Goal: Information Seeking & Learning: Learn about a topic

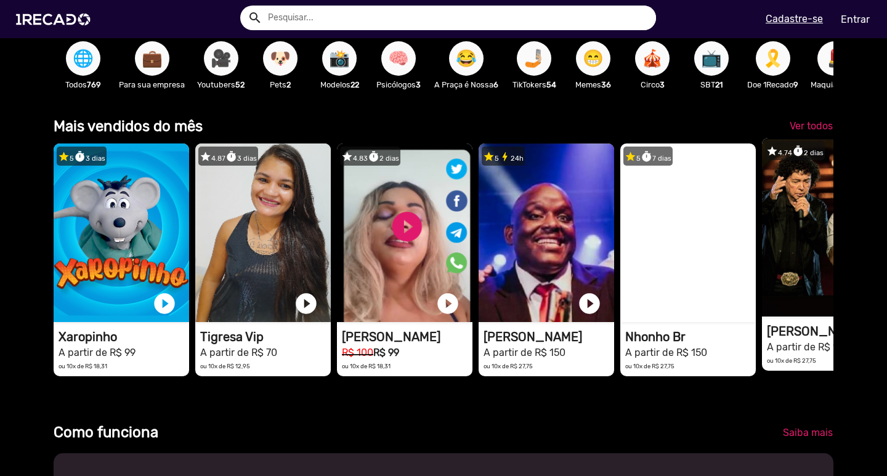
scroll to position [0, 1756]
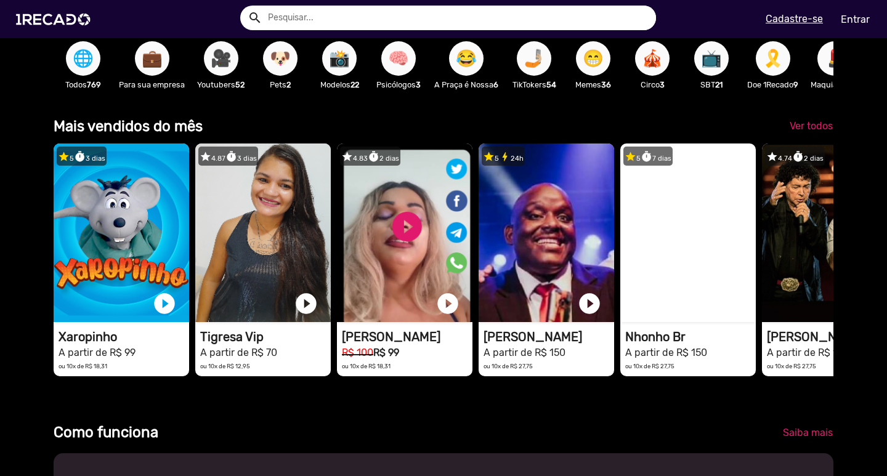
drag, startPoint x: 769, startPoint y: 304, endPoint x: 554, endPoint y: 146, distance: 266.2
click at [554, 146] on div "Mais vendidos do mês Ver todos star 5 timer 3 dias 1RECADO vídeos dedicados par…" at bounding box center [444, 253] width 780 height 277
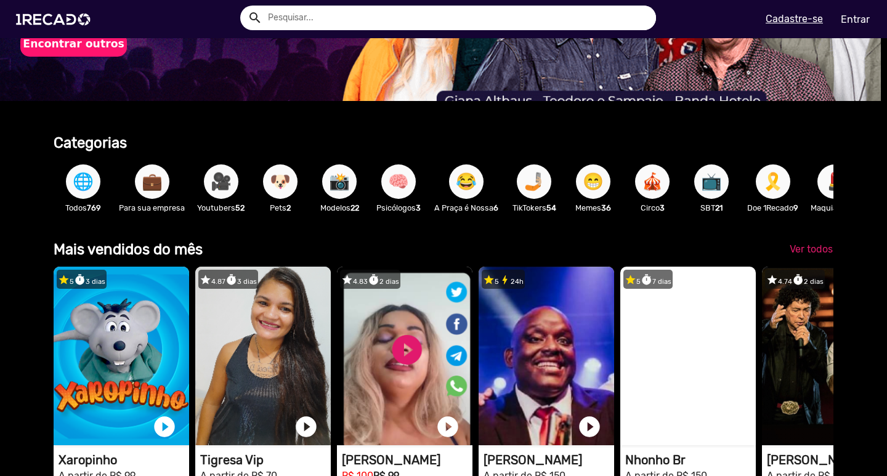
scroll to position [0, 0]
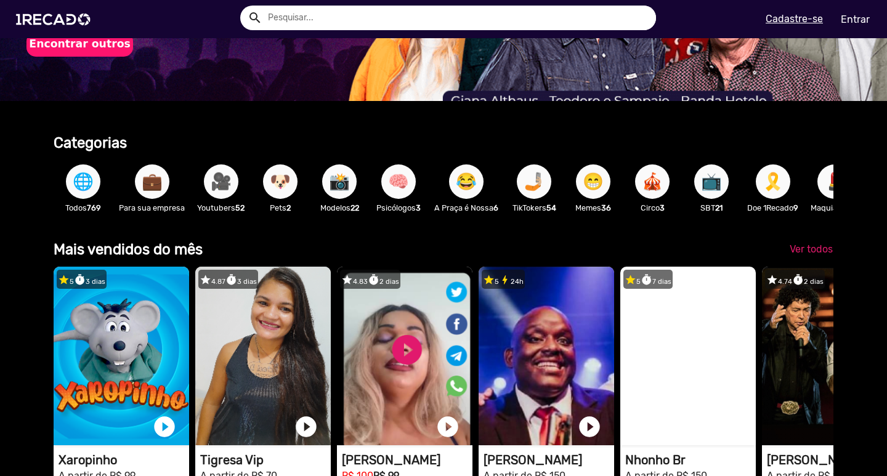
click at [236, 183] on button "🎥" at bounding box center [221, 182] width 35 height 35
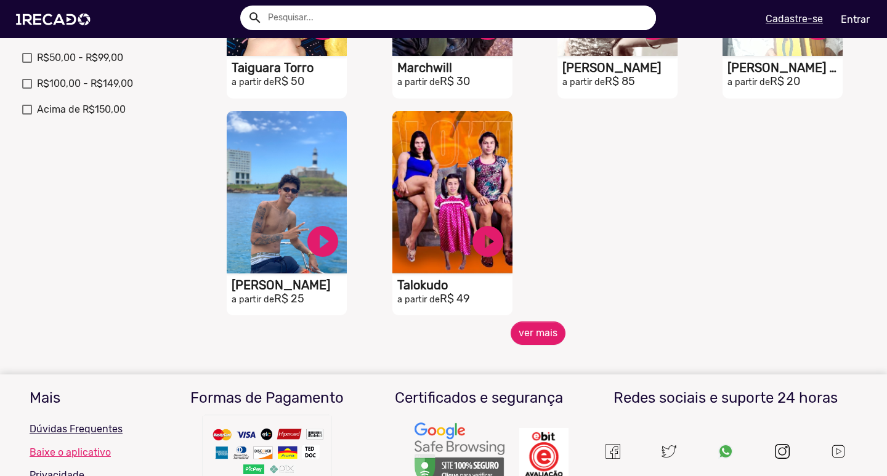
scroll to position [493, 0]
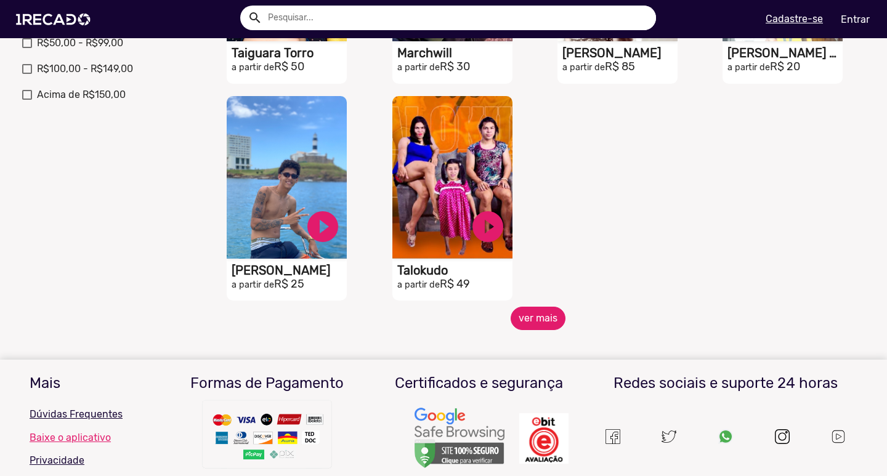
click at [537, 317] on button "ver mais" at bounding box center [538, 318] width 55 height 23
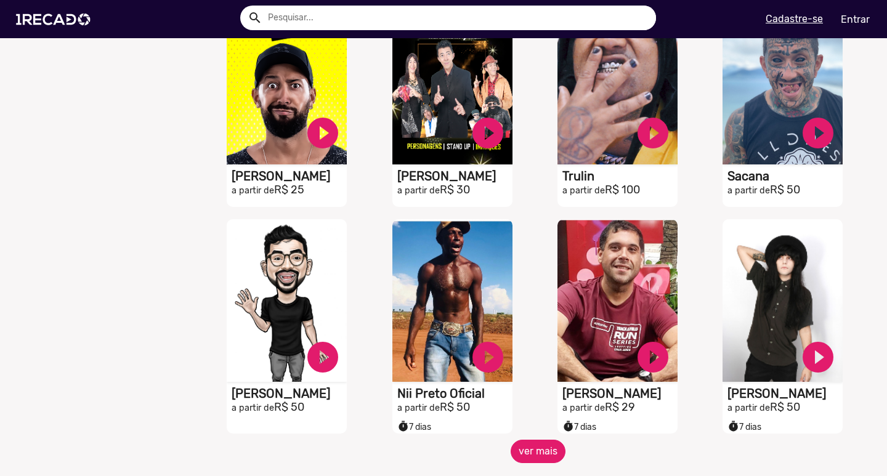
scroll to position [863, 0]
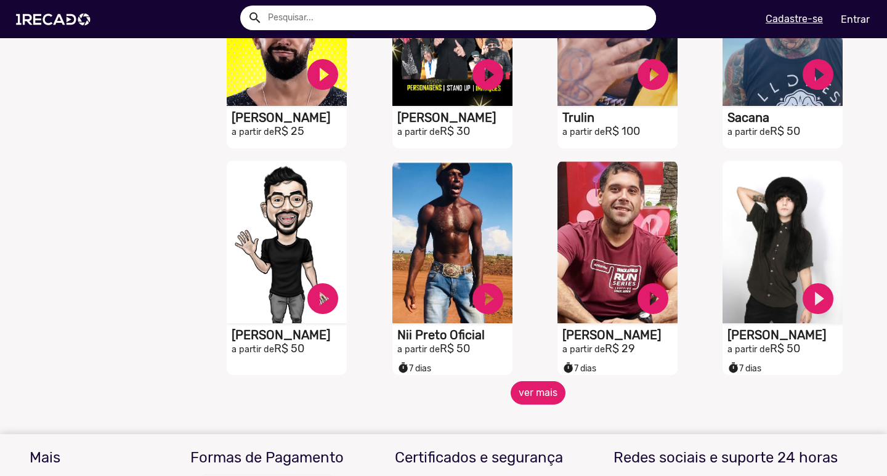
click at [535, 399] on button "ver mais" at bounding box center [538, 392] width 55 height 23
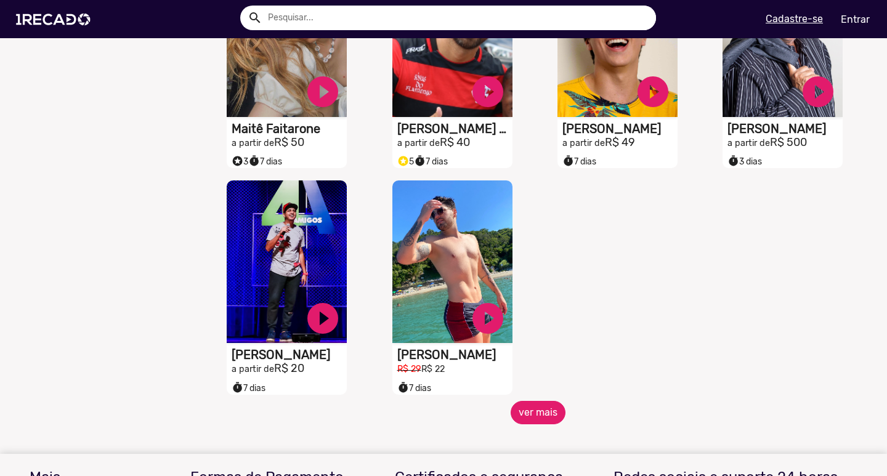
scroll to position [1602, 0]
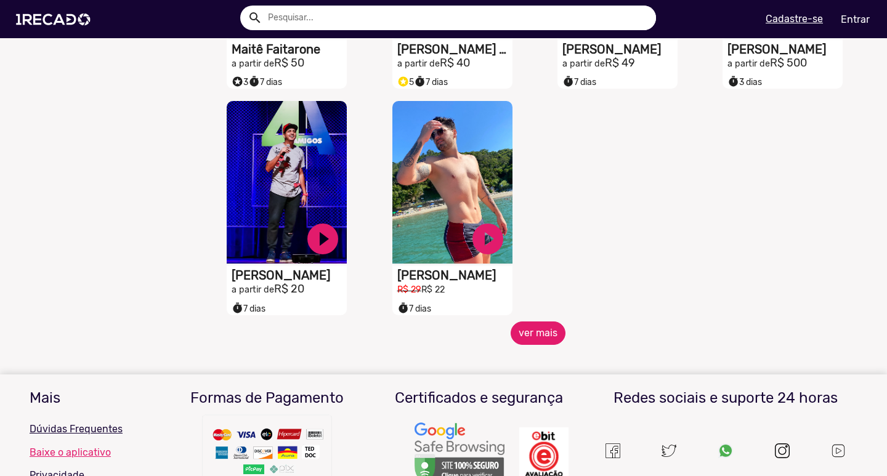
click at [542, 331] on button "ver mais" at bounding box center [538, 333] width 55 height 23
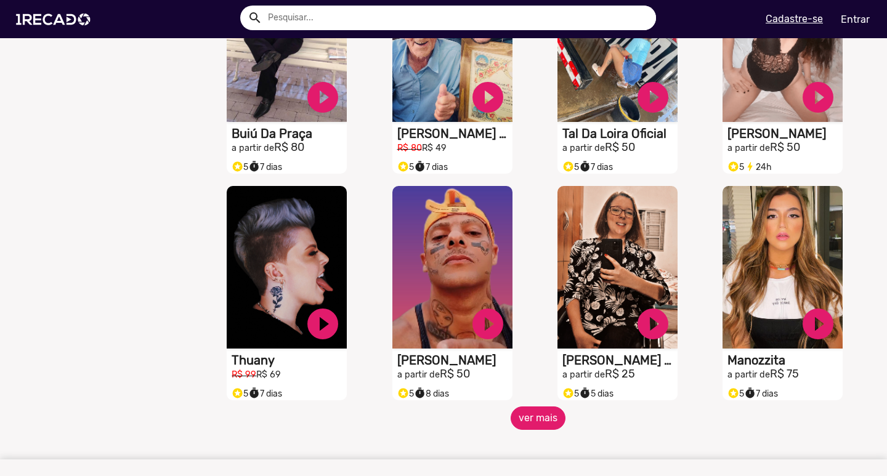
scroll to position [1972, 0]
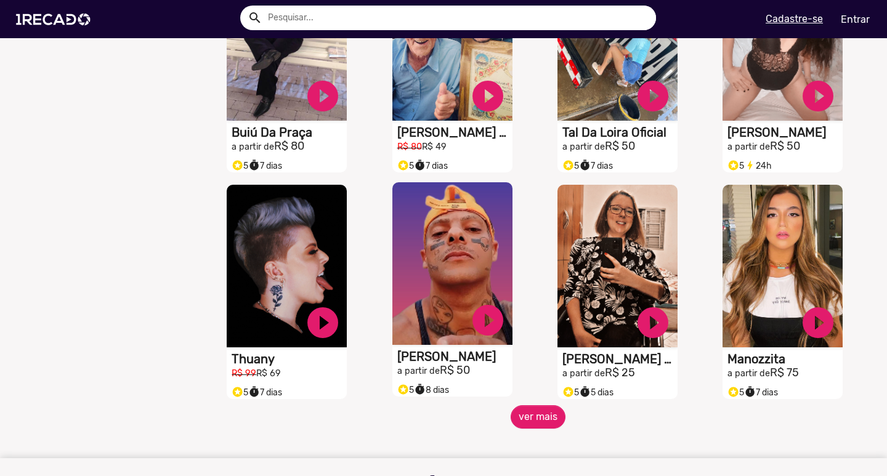
click at [480, 378] on h2 "a partir de R$ 50" at bounding box center [455, 371] width 115 height 14
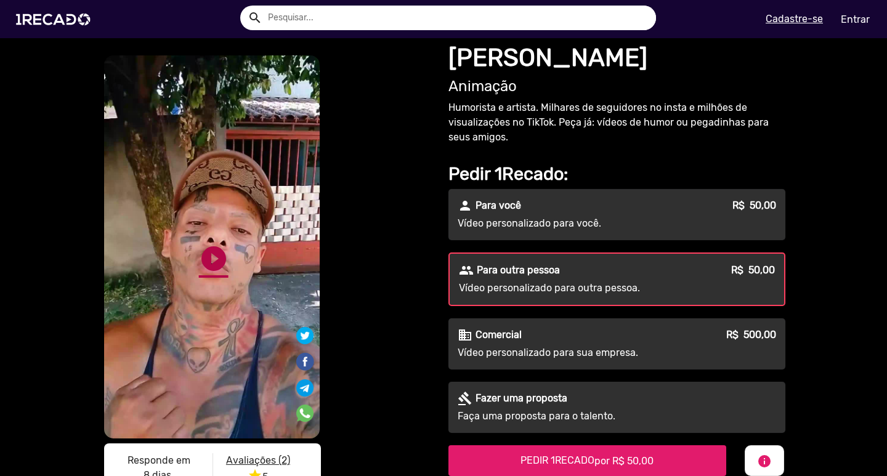
click at [205, 245] on link "play_circle_filled" at bounding box center [214, 259] width 30 height 30
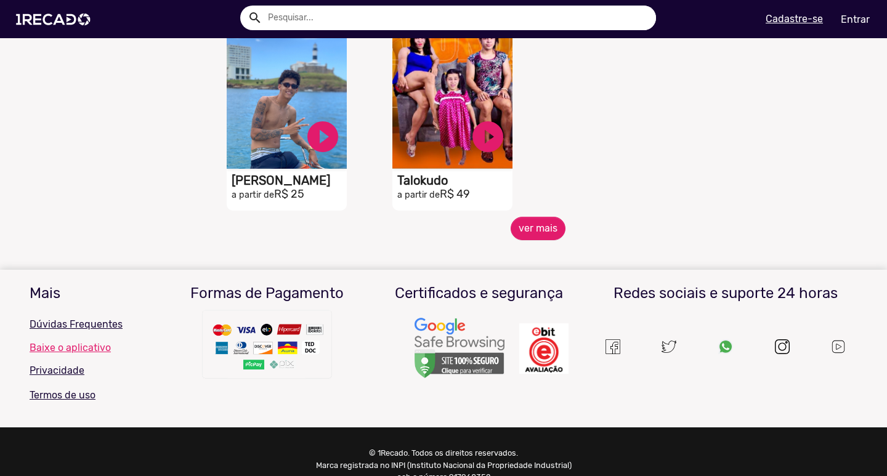
scroll to position [642, 0]
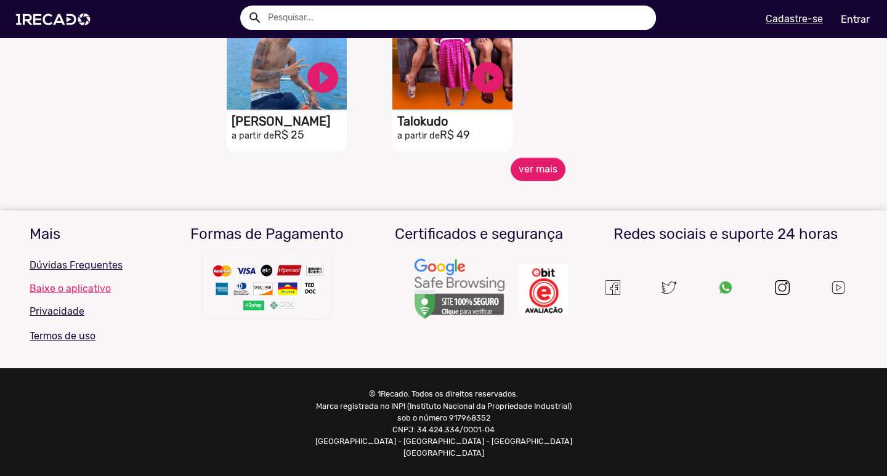
click at [526, 158] on div "S1RECADO vídeos dedicados para fãs e empresas play_circle_filled Talokudo a par…" at bounding box center [455, 50] width 165 height 218
click at [527, 175] on button "ver mais" at bounding box center [538, 169] width 55 height 23
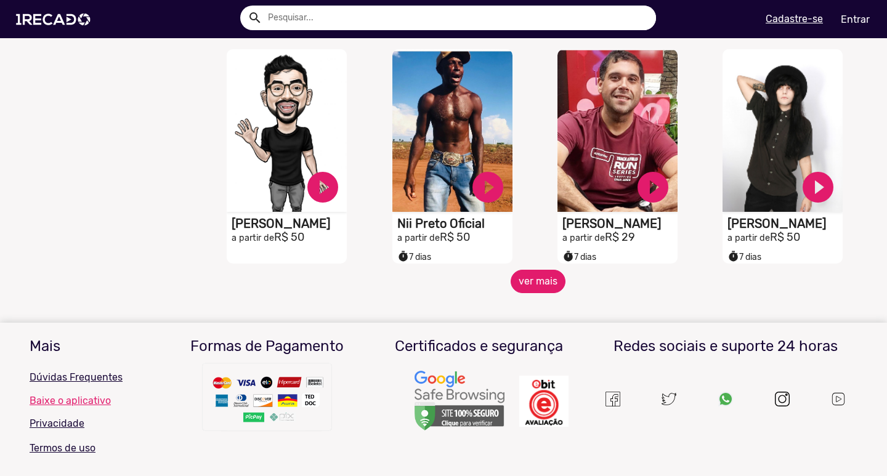
scroll to position [1087, 0]
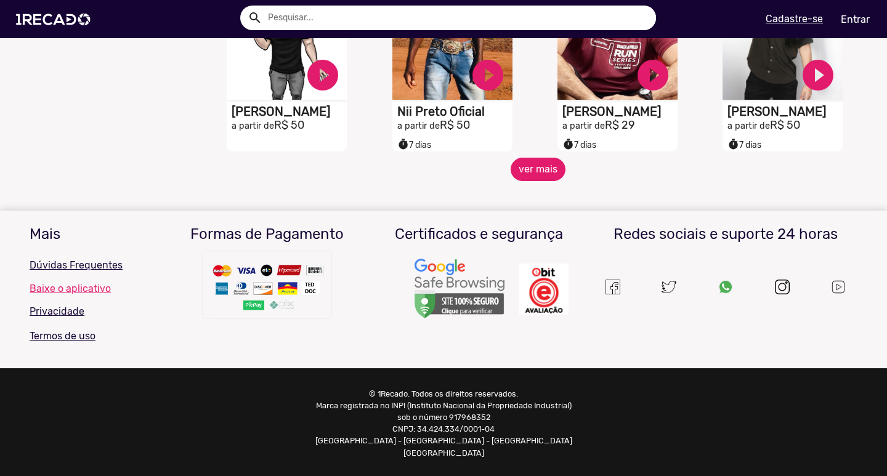
click at [523, 181] on button "ver mais" at bounding box center [538, 169] width 55 height 23
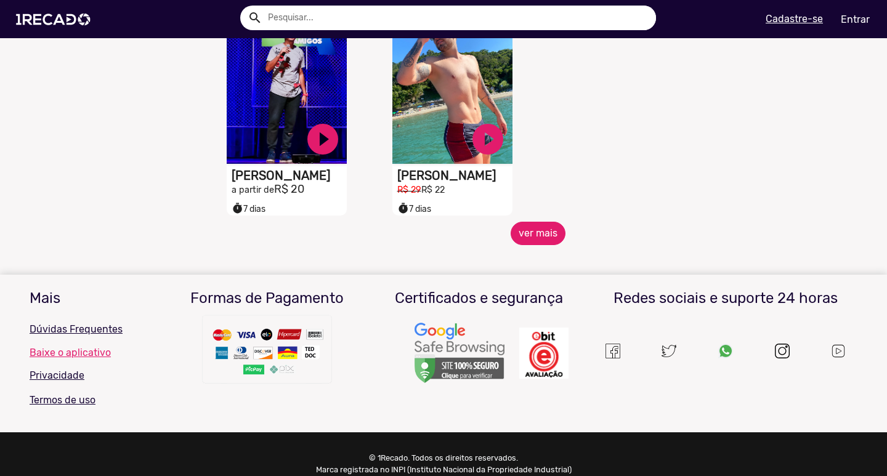
scroll to position [1703, 0]
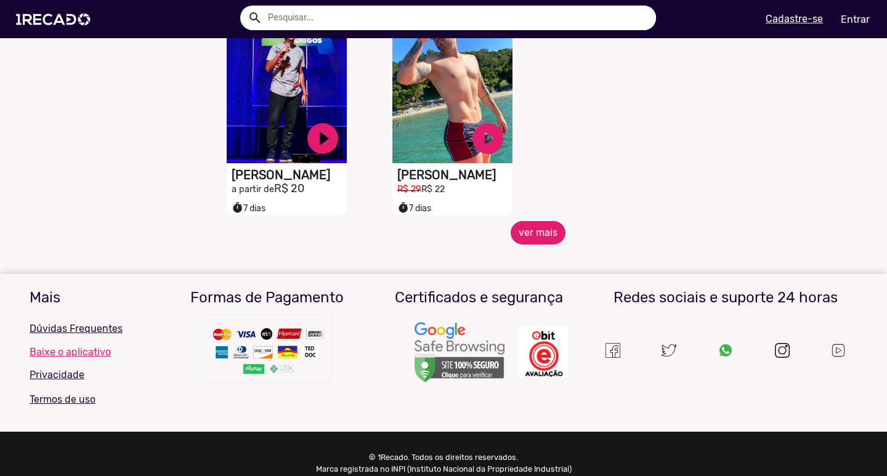
click at [518, 238] on button "ver mais" at bounding box center [538, 232] width 55 height 23
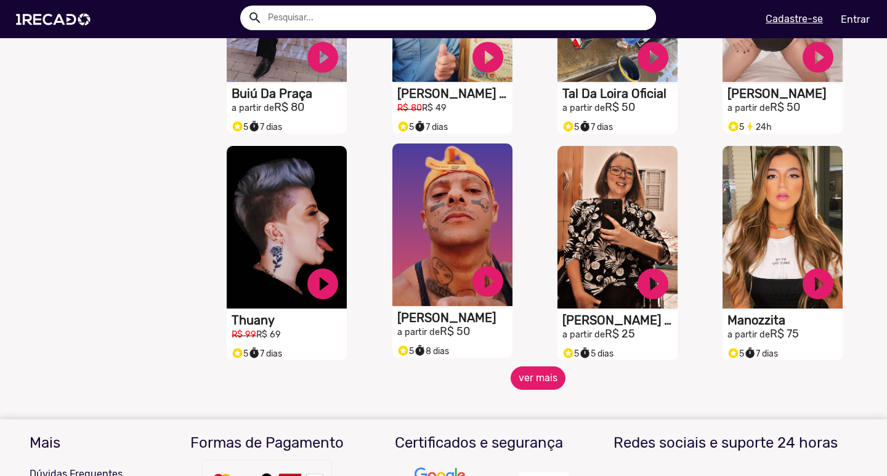
scroll to position [2196, 0]
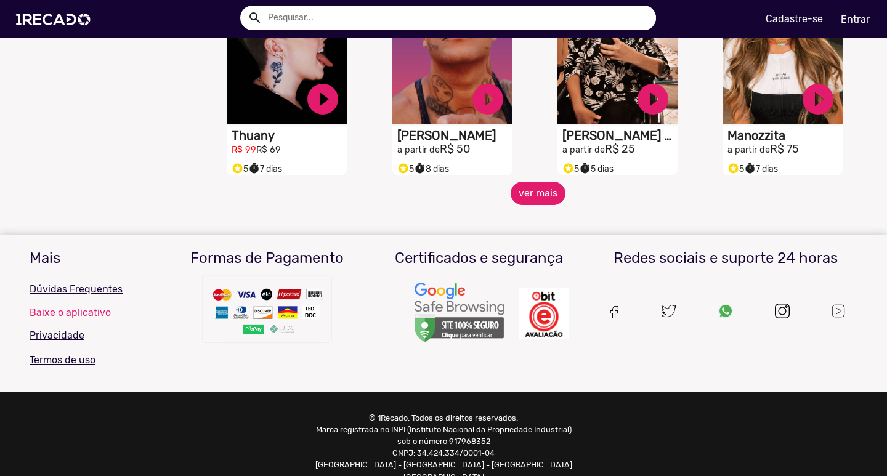
click at [524, 205] on button "ver mais" at bounding box center [538, 193] width 55 height 23
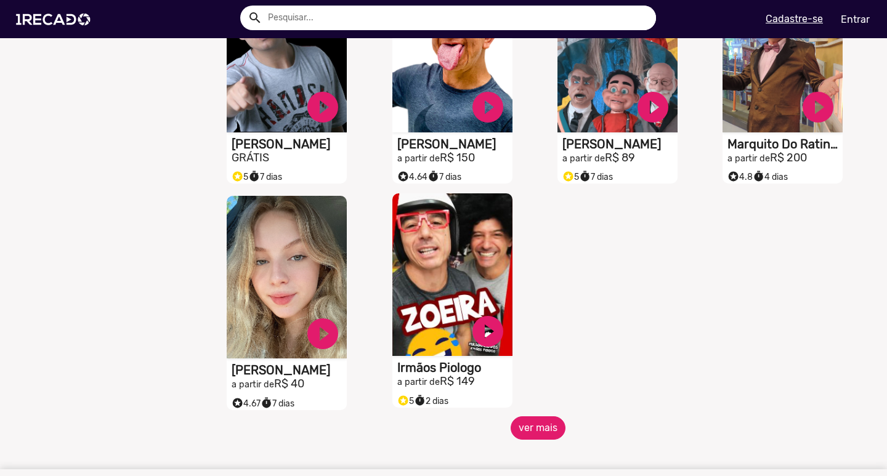
scroll to position [2689, 0]
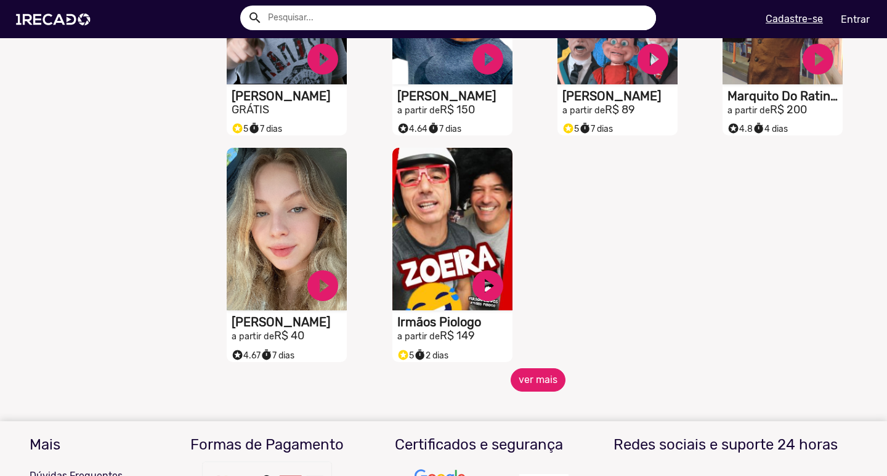
click at [527, 379] on button "ver mais" at bounding box center [538, 380] width 55 height 23
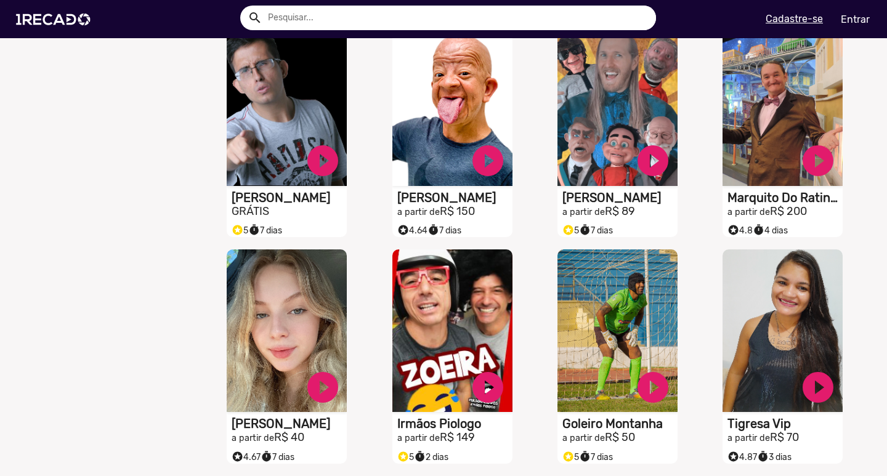
scroll to position [2566, 0]
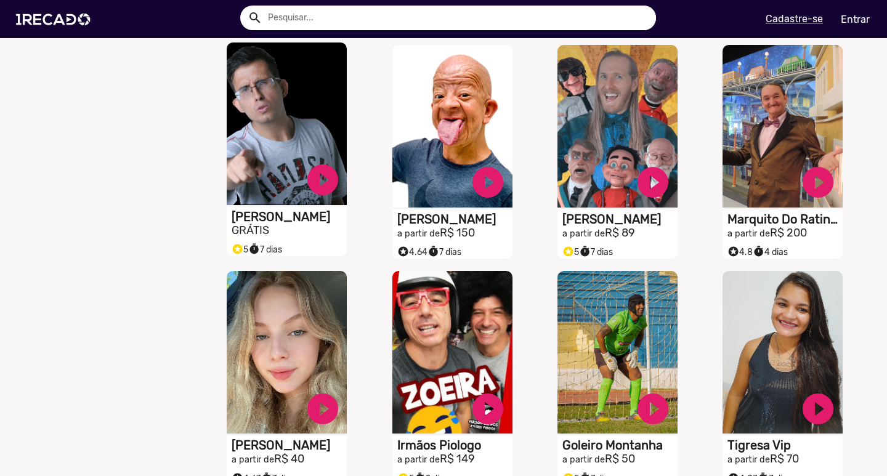
click at [324, 238] on h2 "GRÁTIS" at bounding box center [289, 231] width 115 height 14
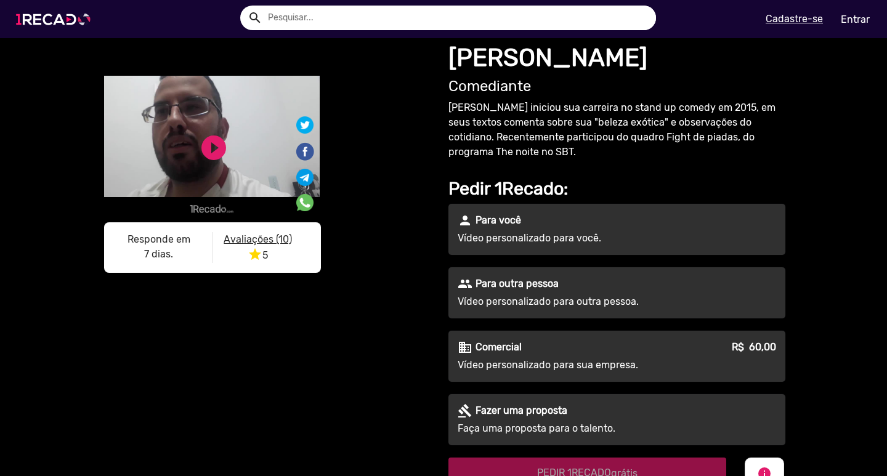
click at [63, 27] on img at bounding box center [55, 19] width 93 height 52
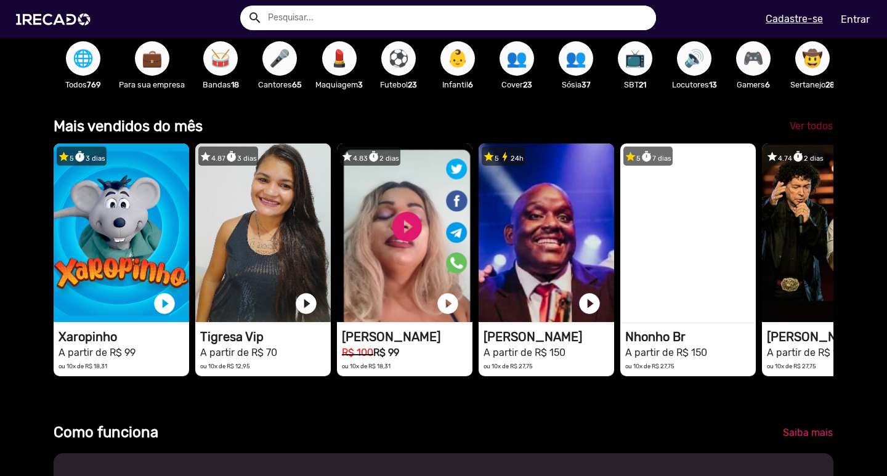
scroll to position [0, 1756]
click at [802, 131] on span "Ver todos" at bounding box center [811, 126] width 43 height 12
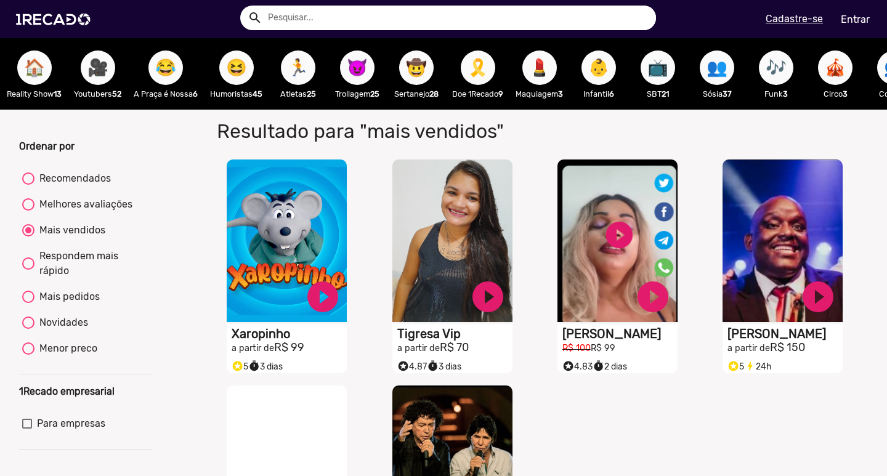
scroll to position [0, 574]
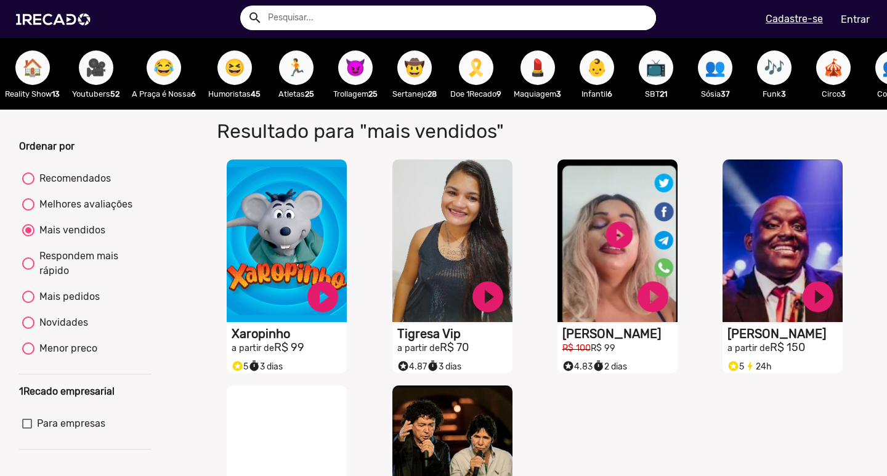
click at [494, 61] on button "🎗️" at bounding box center [476, 68] width 35 height 35
radio input "true"
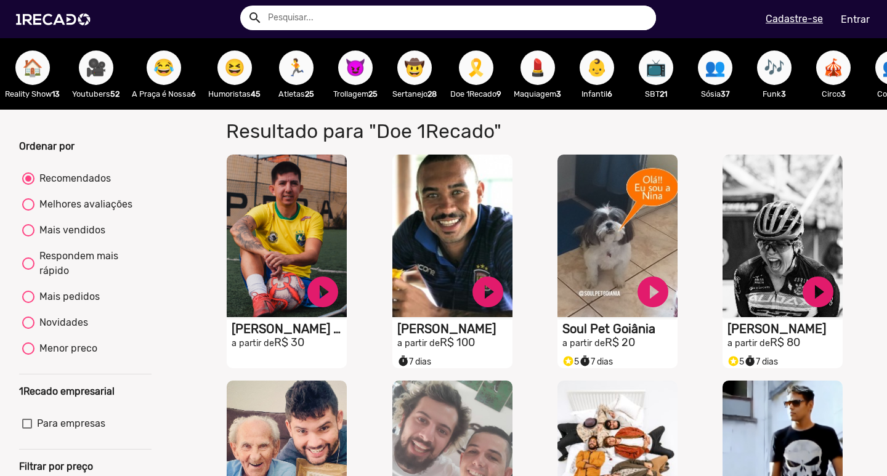
click at [373, 73] on button "😈" at bounding box center [355, 68] width 35 height 35
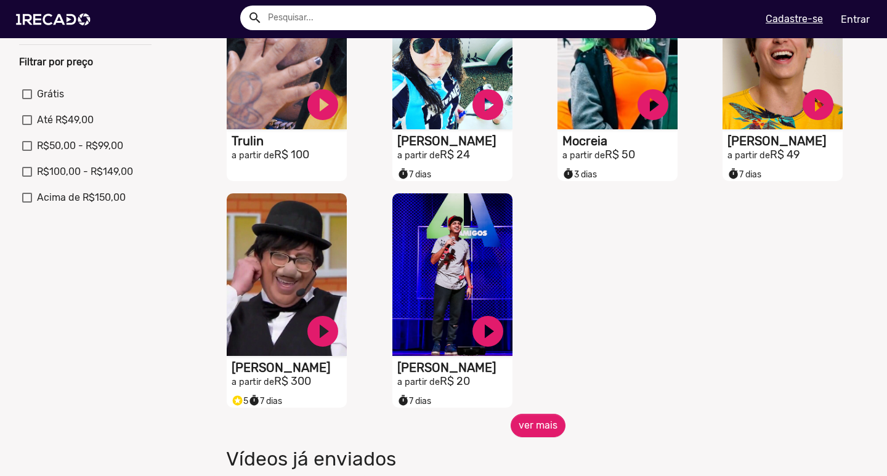
scroll to position [431, 0]
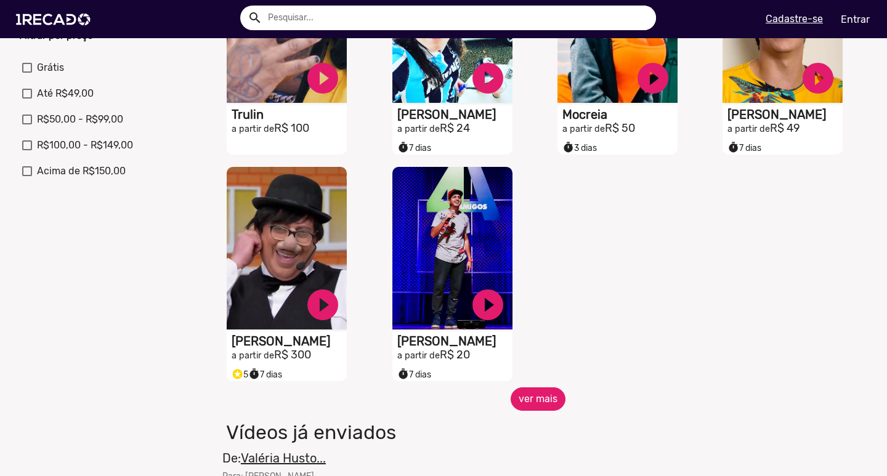
click at [523, 407] on button "ver mais" at bounding box center [538, 399] width 55 height 23
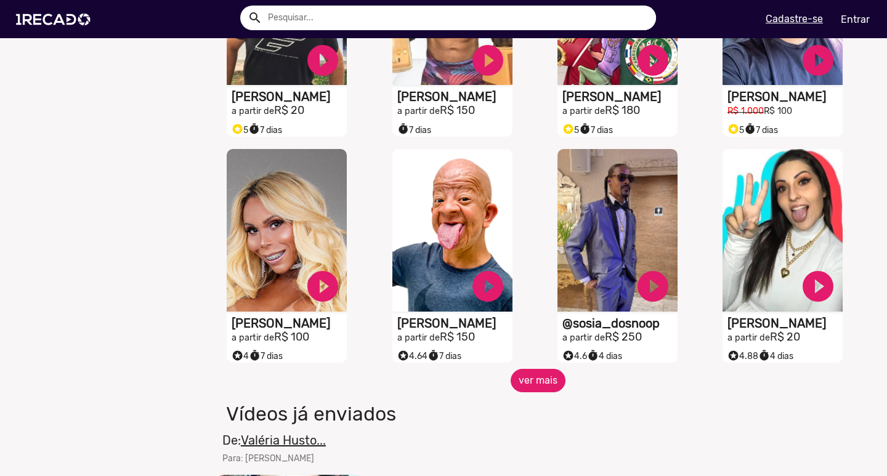
scroll to position [924, 0]
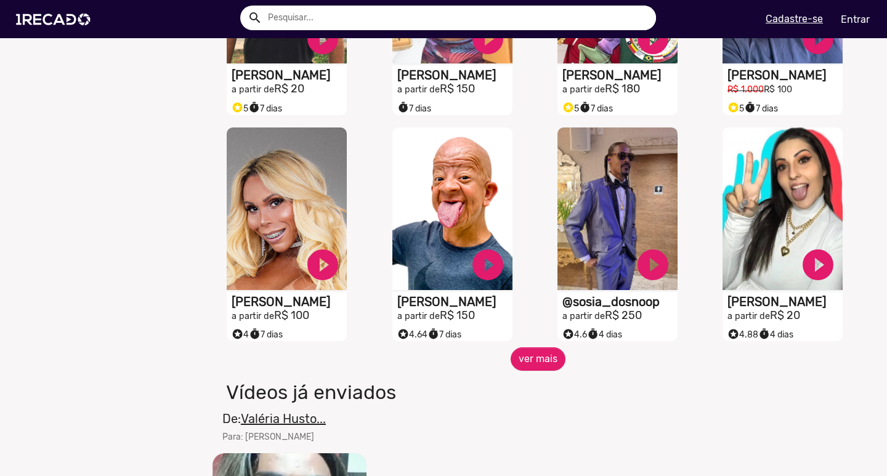
click at [538, 348] on div "S1RECADO vídeos dedicados para fãs e empresas play_circle_filled @sosia_dosnoop…" at bounding box center [620, 234] width 165 height 227
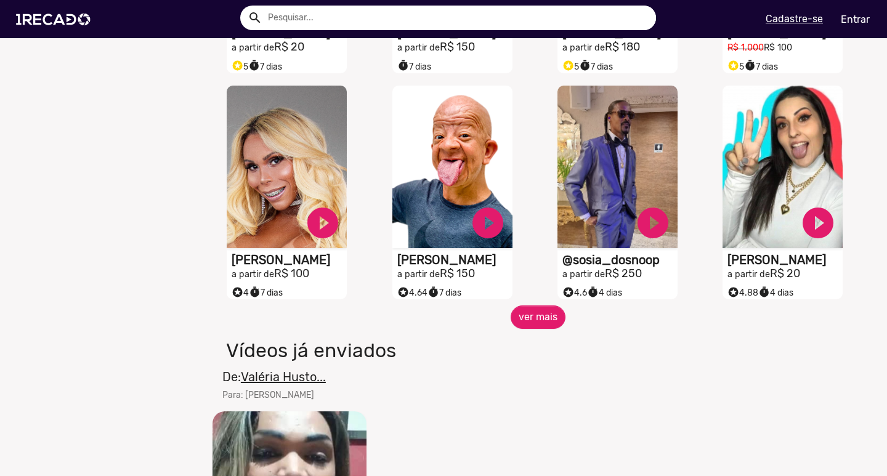
scroll to position [986, 0]
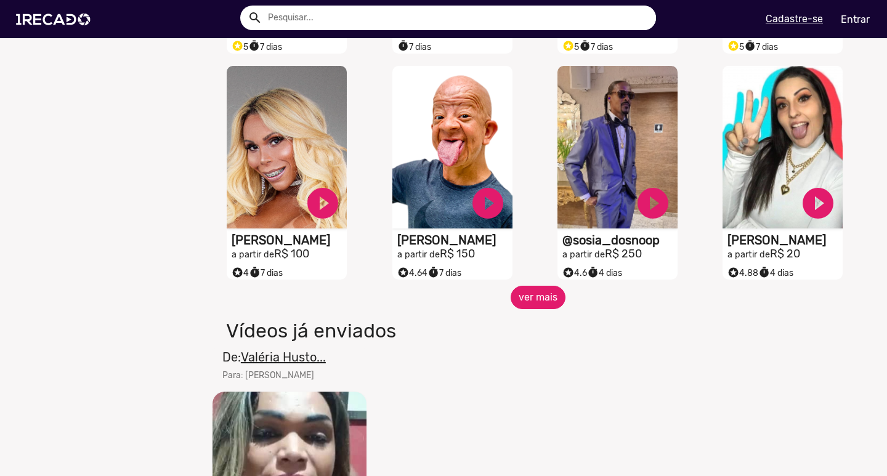
click at [536, 303] on button "ver mais" at bounding box center [538, 297] width 55 height 23
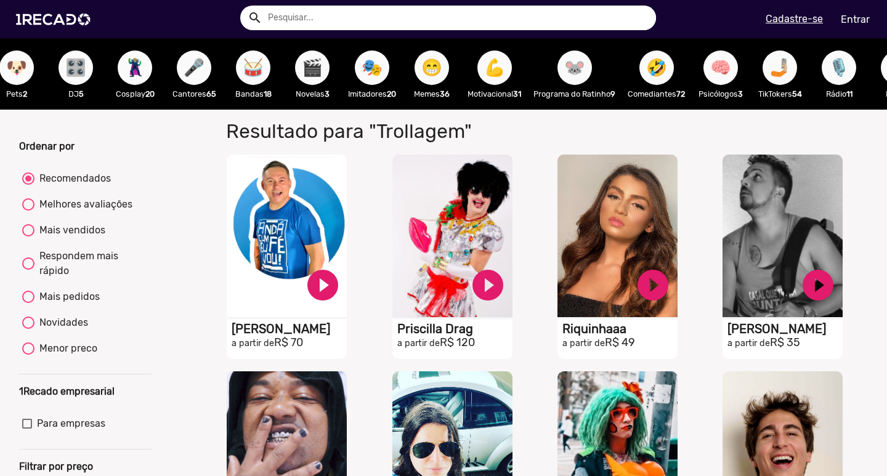
scroll to position [0, 1573]
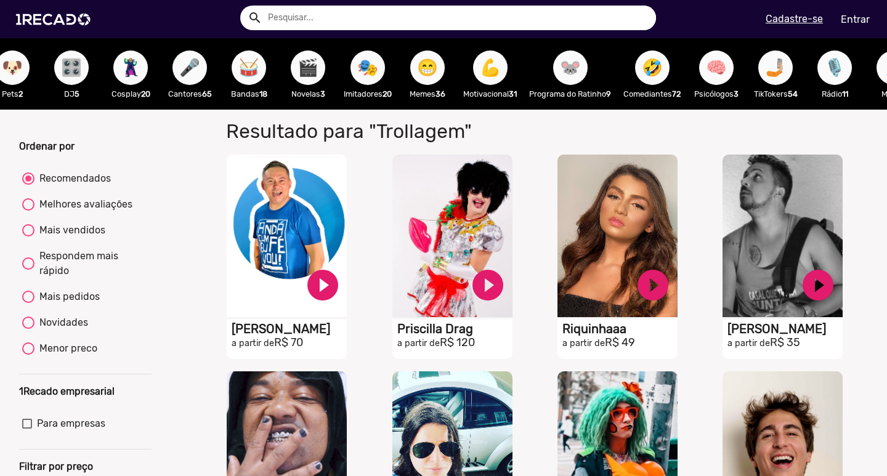
click at [578, 59] on span "🐭" at bounding box center [570, 68] width 21 height 35
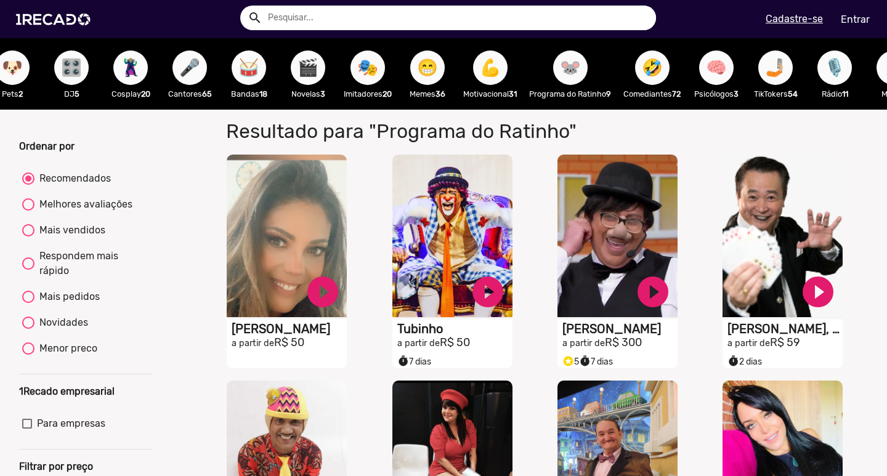
scroll to position [0, 1637]
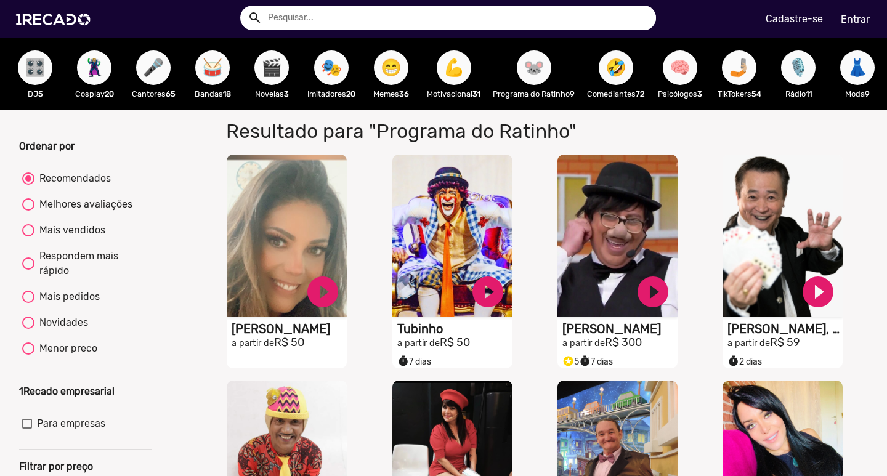
click at [678, 89] on p "Psicólogos 3" at bounding box center [680, 94] width 47 height 12
click at [675, 70] on span "🧠" at bounding box center [680, 68] width 21 height 35
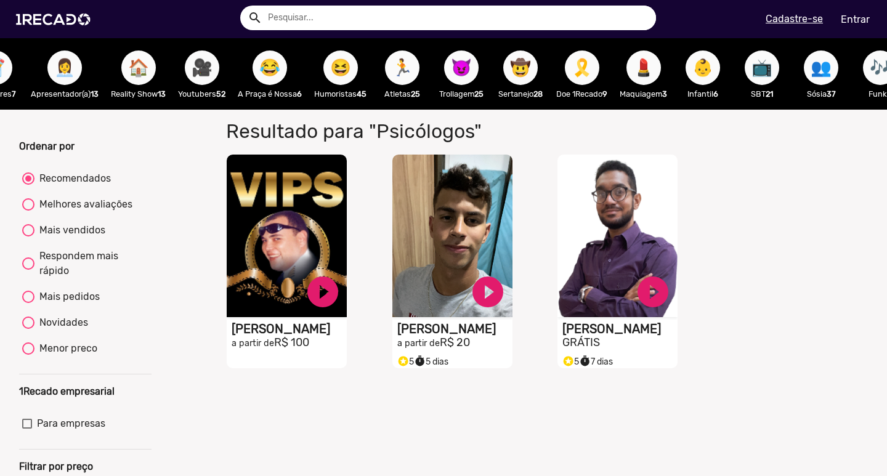
scroll to position [0, 454]
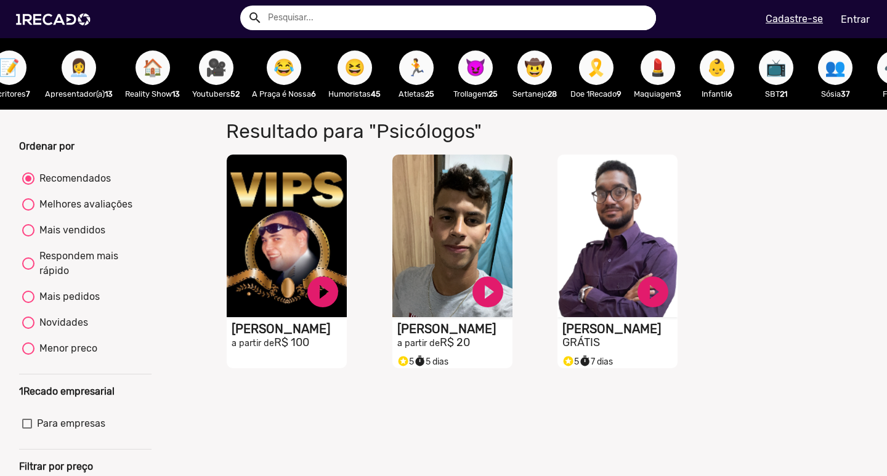
click at [343, 53] on div "😆 Humoristas 45" at bounding box center [354, 73] width 65 height 71
click at [361, 61] on span "😆" at bounding box center [355, 68] width 21 height 35
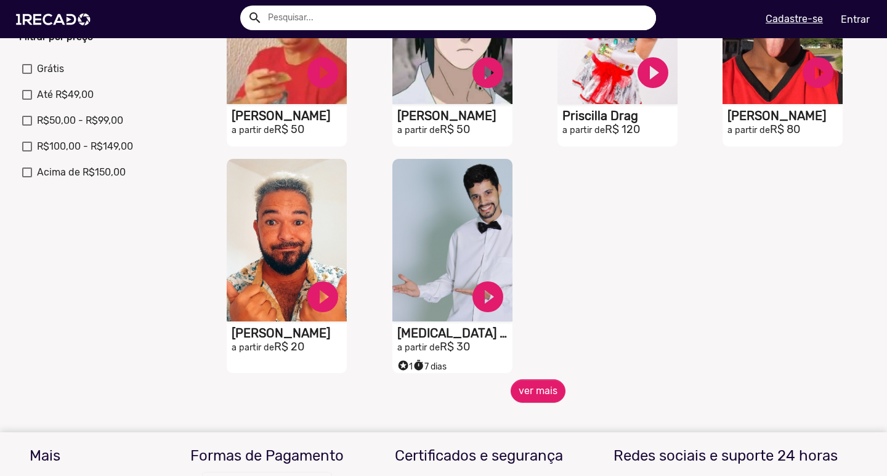
scroll to position [431, 0]
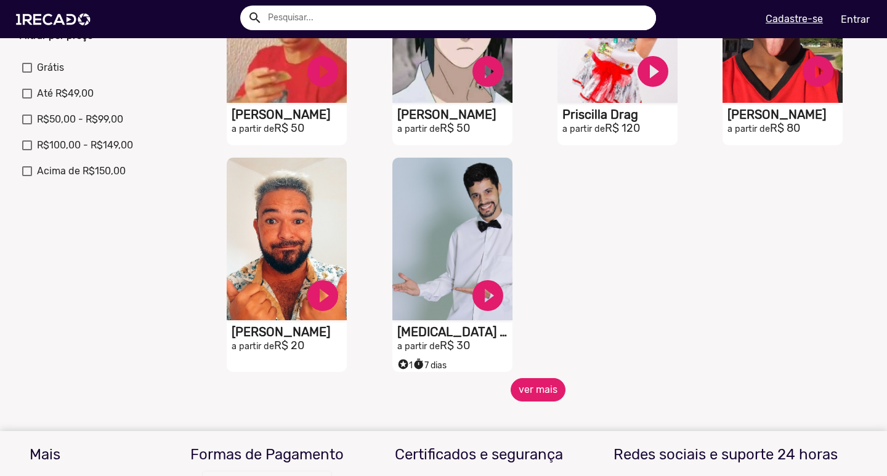
click at [532, 402] on button "ver mais" at bounding box center [538, 389] width 55 height 23
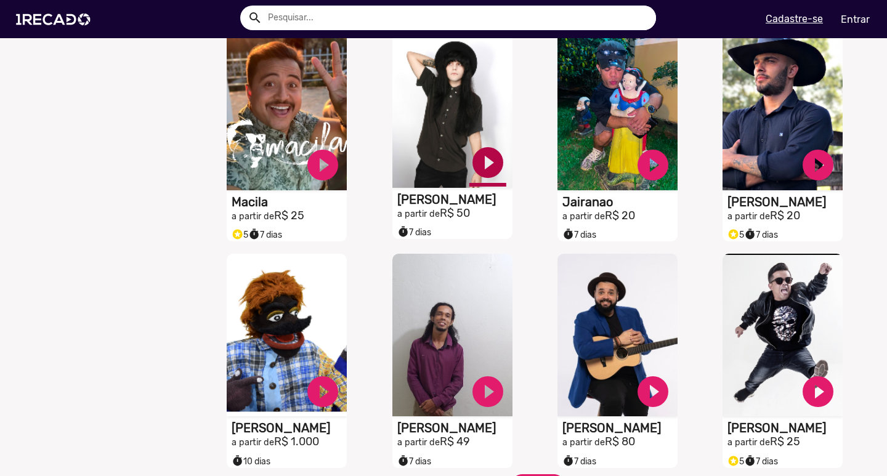
scroll to position [863, 0]
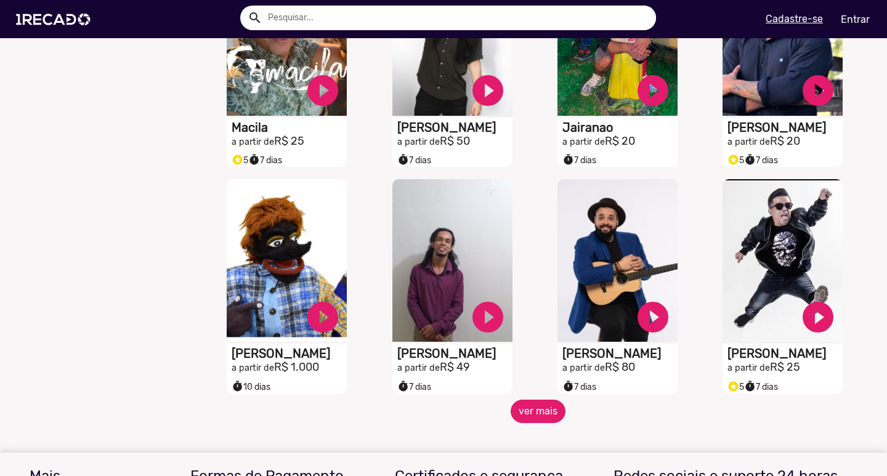
click at [529, 414] on button "ver mais" at bounding box center [538, 411] width 55 height 23
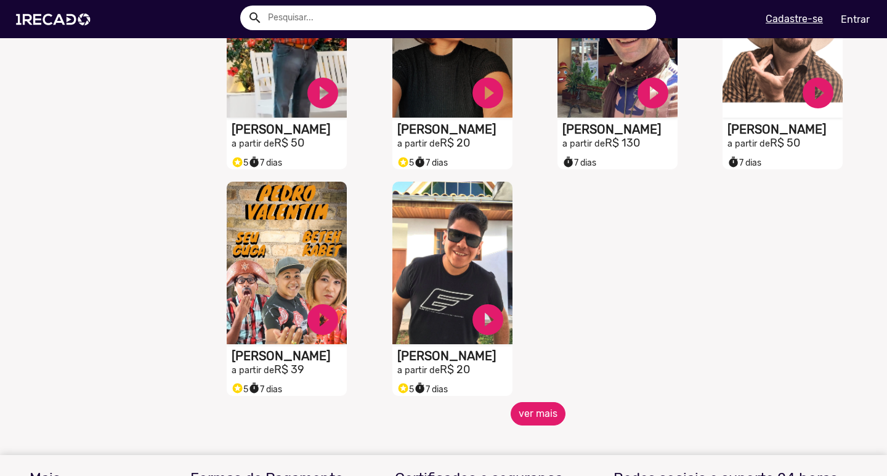
scroll to position [1602, 0]
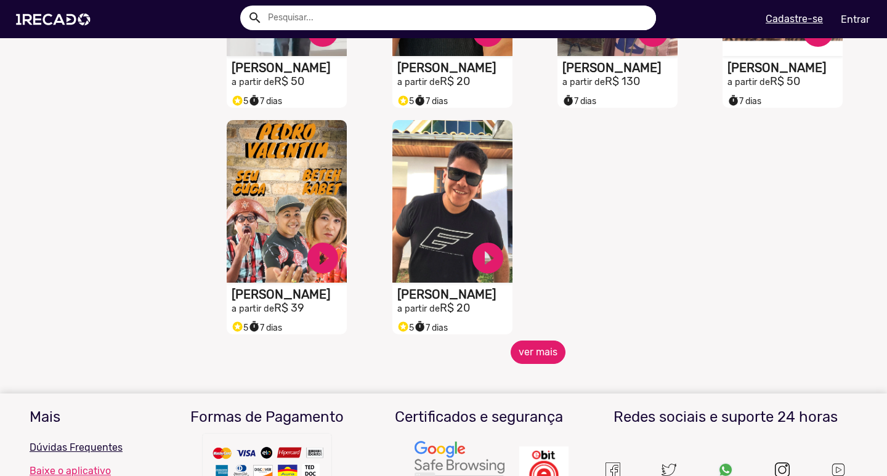
click at [531, 364] on button "ver mais" at bounding box center [538, 352] width 55 height 23
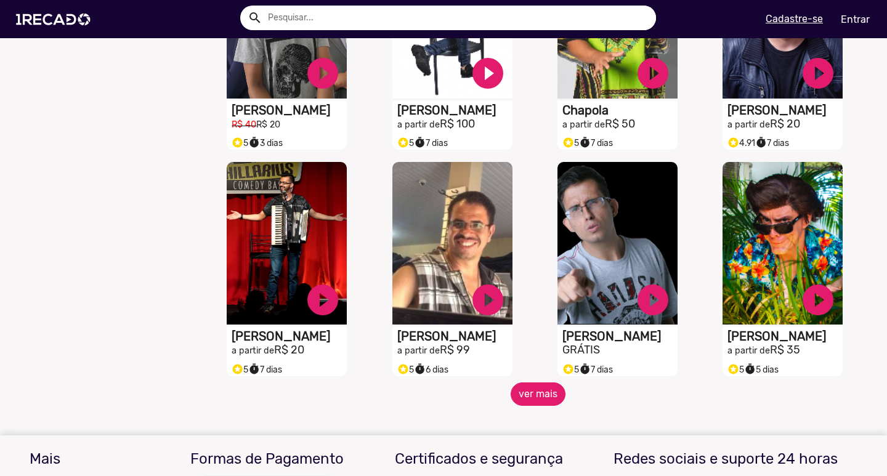
scroll to position [2034, 0]
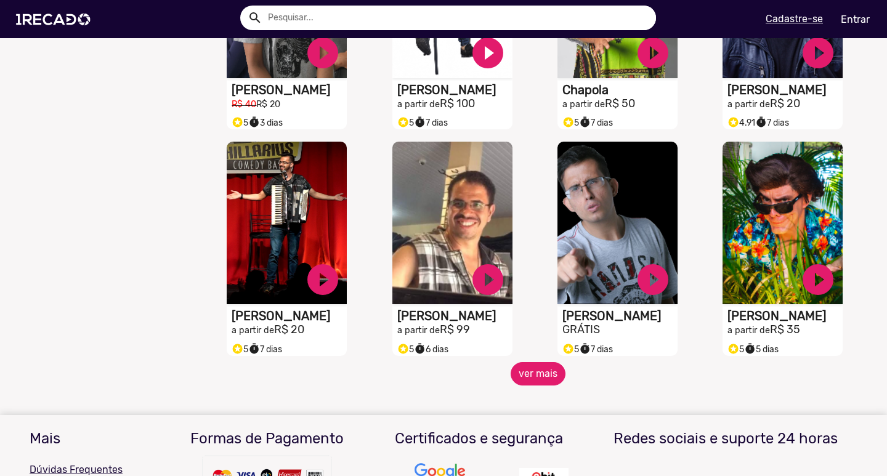
click at [529, 378] on button "ver mais" at bounding box center [538, 373] width 55 height 23
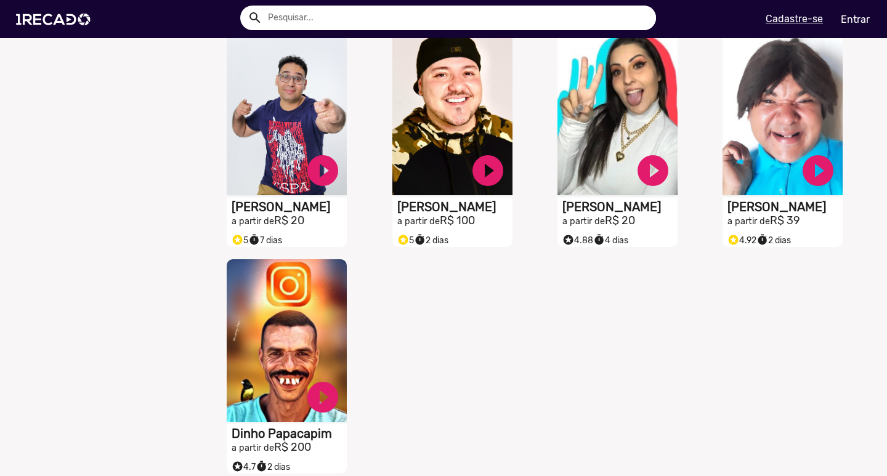
scroll to position [2465, 0]
